Goal: Find specific page/section: Find specific page/section

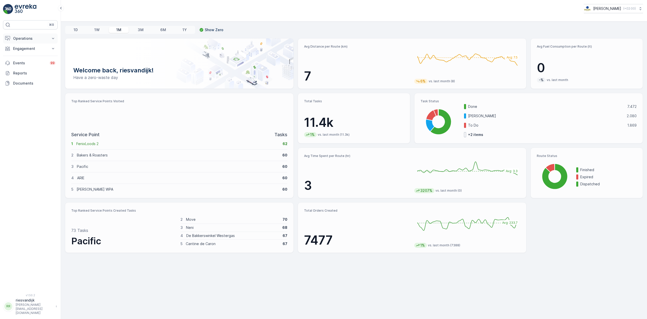
click at [37, 38] on p "Operations" at bounding box center [30, 38] width 34 height 5
click at [42, 61] on link "Routes & Tasks" at bounding box center [34, 61] width 47 height 7
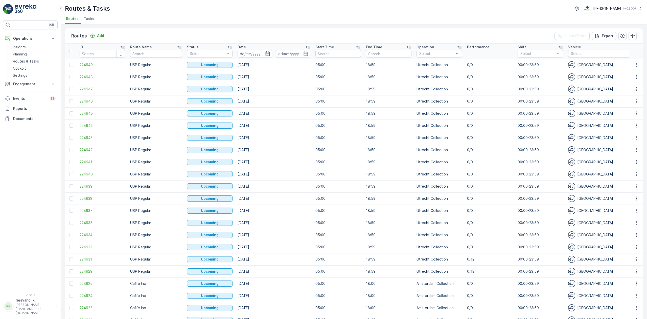
click at [87, 19] on span "Tasks" at bounding box center [89, 18] width 11 height 5
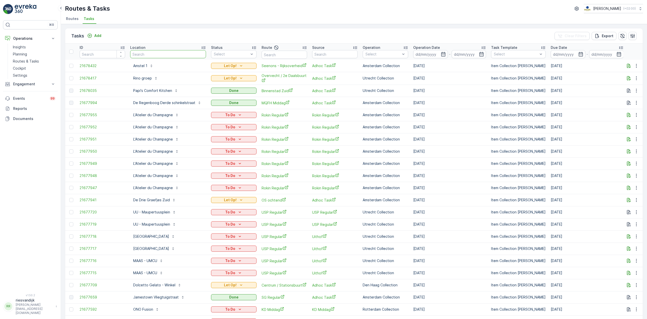
click at [146, 54] on input "text" at bounding box center [168, 54] width 76 height 8
type input "repro"
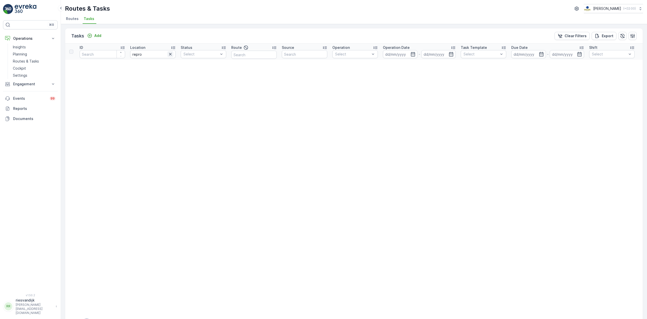
click at [169, 53] on icon "button" at bounding box center [170, 54] width 5 height 5
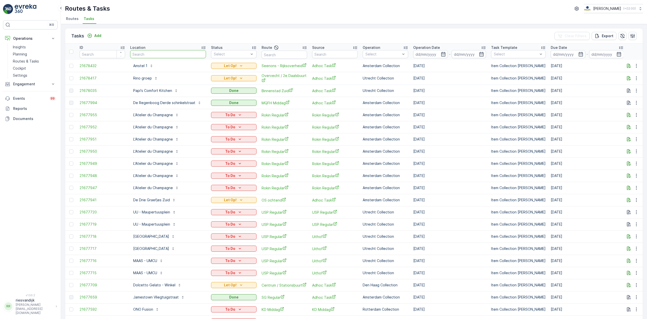
click at [159, 53] on input "text" at bounding box center [168, 54] width 76 height 8
type input "regenboog"
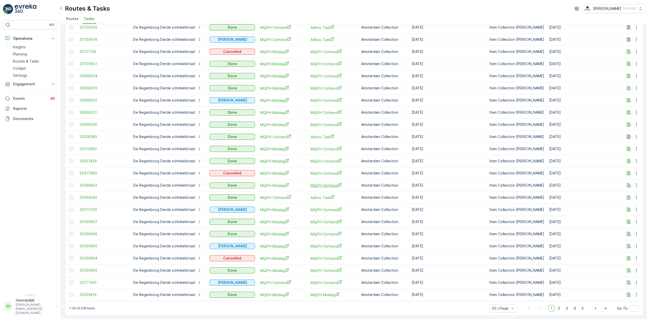
scroll to position [370, 0]
drag, startPoint x: 583, startPoint y: 306, endPoint x: 578, endPoint y: 305, distance: 4.7
click at [583, 306] on span "5" at bounding box center [583, 307] width 7 height 7
